Goal: Navigation & Orientation: Go to known website

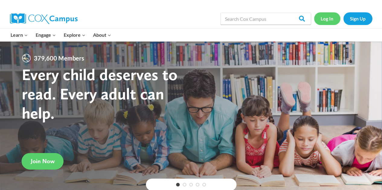
click at [330, 19] on link "Log In" at bounding box center [327, 18] width 26 height 12
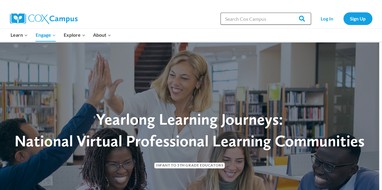
click at [268, 20] on input "Search in [URL][DOMAIN_NAME]" at bounding box center [265, 19] width 90 height 12
